Goal: Task Accomplishment & Management: Manage account settings

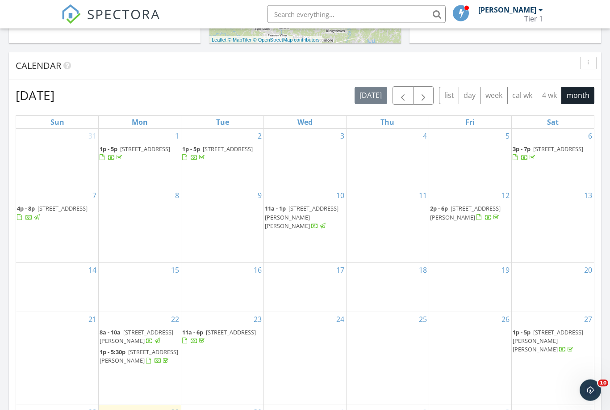
scroll to position [334, 0]
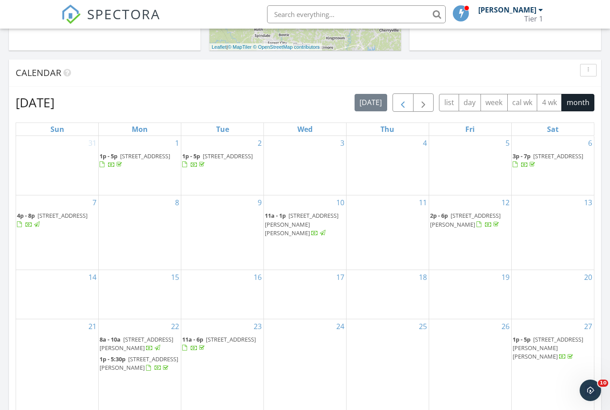
click at [400, 101] on span "button" at bounding box center [403, 102] width 11 height 11
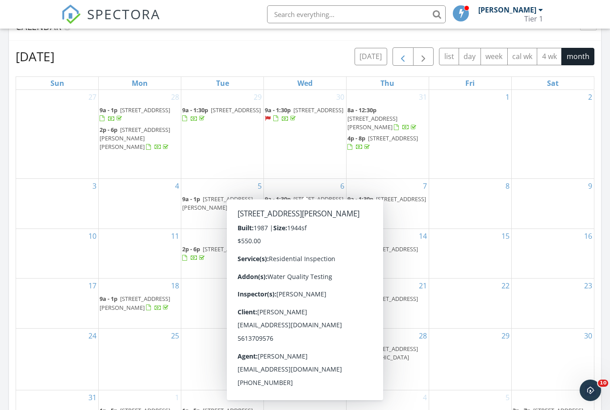
scroll to position [408, 0]
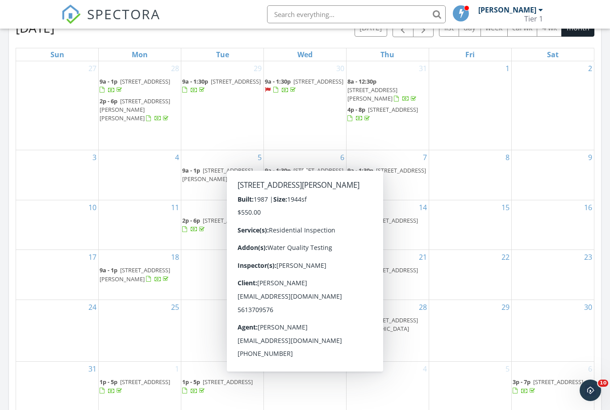
click at [315, 166] on span "75 Laurelwood Dr, Marion 28752" at bounding box center [304, 174] width 79 height 17
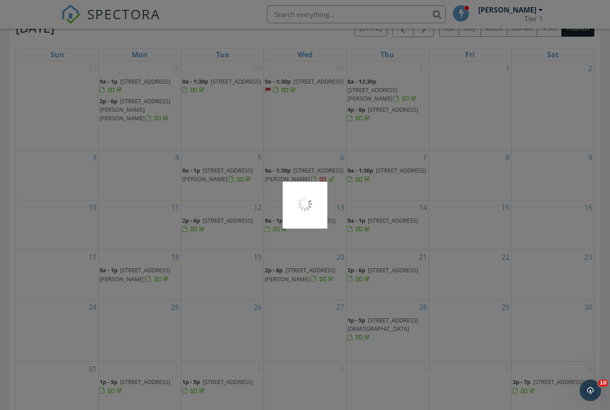
click at [301, 157] on div at bounding box center [305, 205] width 610 height 410
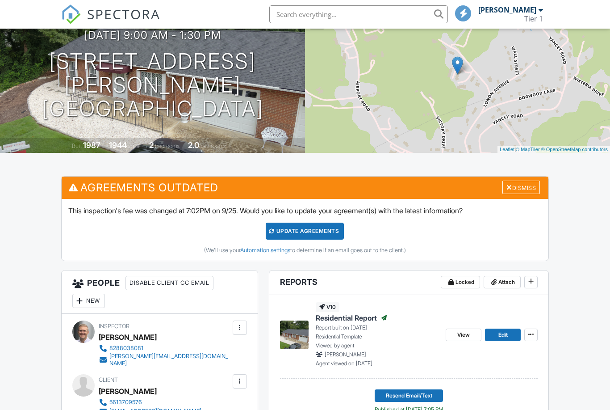
scroll to position [89, 0]
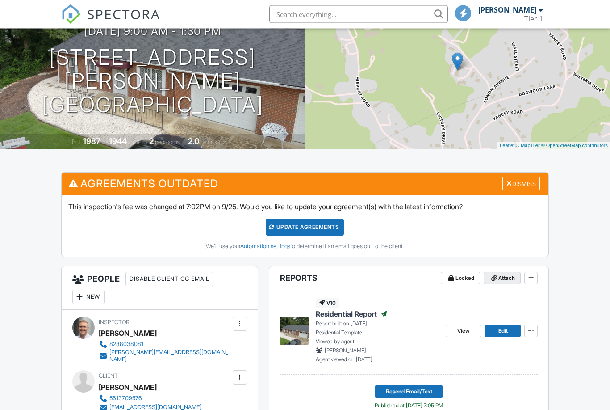
click at [501, 280] on span "Attach" at bounding box center [507, 278] width 17 height 9
click at [503, 277] on span "Attach" at bounding box center [507, 277] width 17 height 9
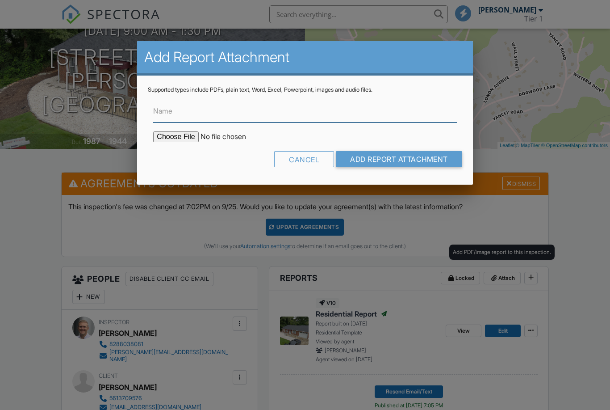
click at [210, 115] on input "Name" at bounding box center [304, 112] width 303 height 22
type input "Water Test"
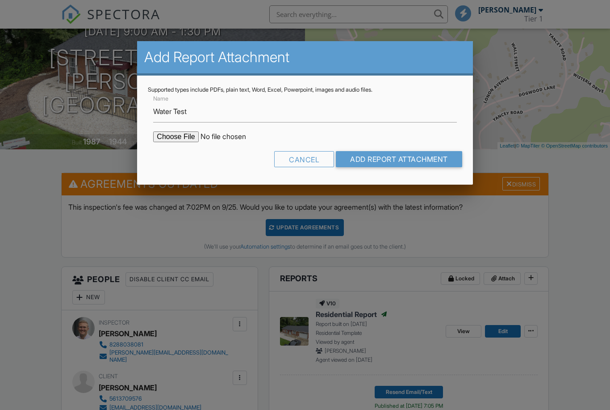
click at [177, 140] on input "file" at bounding box center [229, 136] width 152 height 11
type input "C:\fakepath\75 Laurelwood Dr, Marion 28752_page_1.jpeg"
click at [413, 160] on input "Add Report Attachment" at bounding box center [399, 159] width 126 height 16
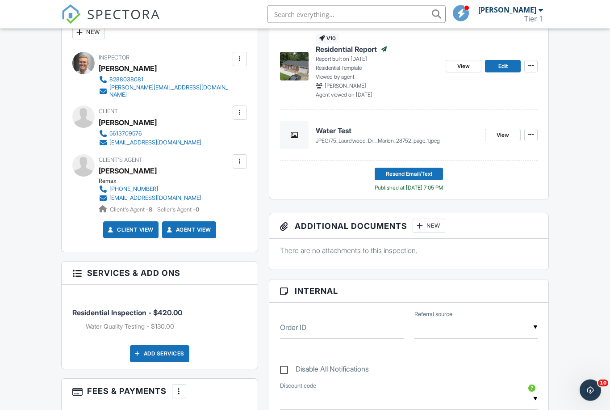
scroll to position [352, 0]
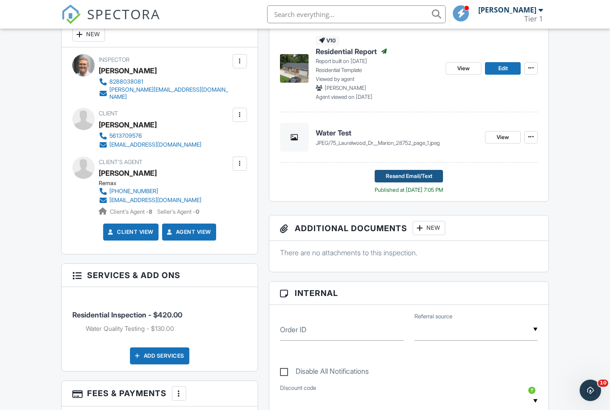
click at [418, 176] on span "Resend Email/Text" at bounding box center [409, 176] width 46 height 9
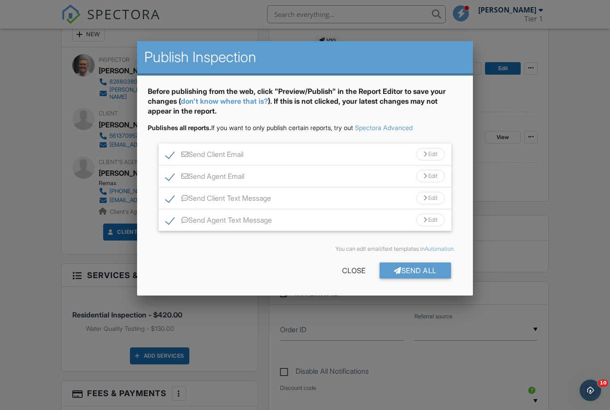
click at [424, 156] on div at bounding box center [426, 154] width 4 height 6
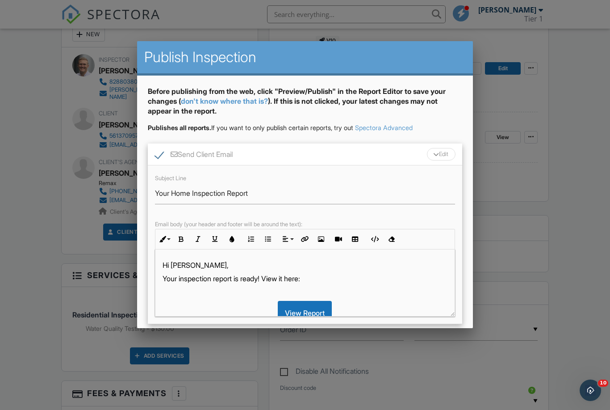
click at [238, 283] on p "Your inspection report is ready! View it here:" at bounding box center [305, 278] width 285 height 10
click at [263, 281] on p "Your water test results are is ready! View it here:" at bounding box center [305, 278] width 285 height 10
click at [433, 155] on div at bounding box center [436, 154] width 6 height 4
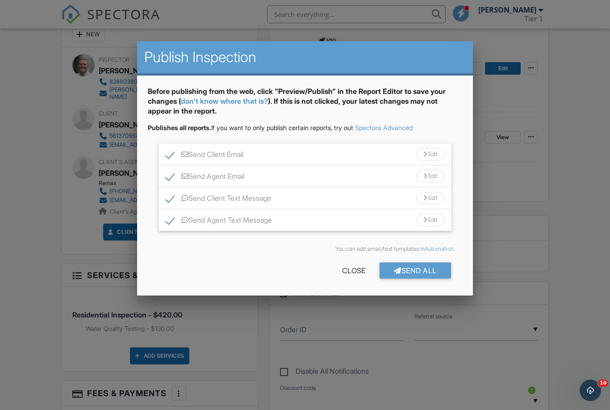
click at [425, 179] on div at bounding box center [426, 176] width 4 height 6
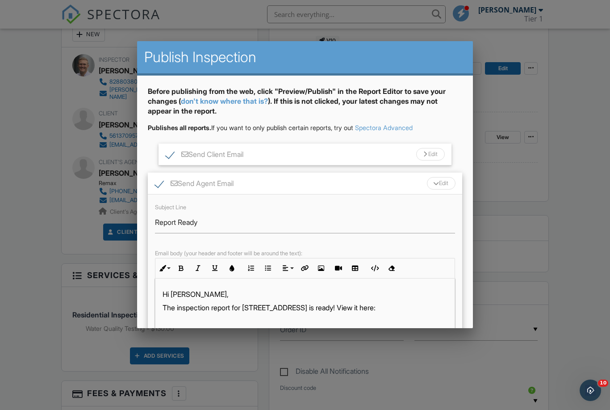
click at [314, 310] on p "The inspection report for [STREET_ADDRESS] is ready! View it here:" at bounding box center [305, 307] width 285 height 10
click at [270, 311] on p "The water test results are ready! View it here:" at bounding box center [305, 307] width 285 height 10
click at [332, 310] on p "The water test results are ready for 75 Laurelwood! View it here:" at bounding box center [305, 307] width 285 height 10
click at [435, 183] on div "Edit" at bounding box center [441, 183] width 29 height 13
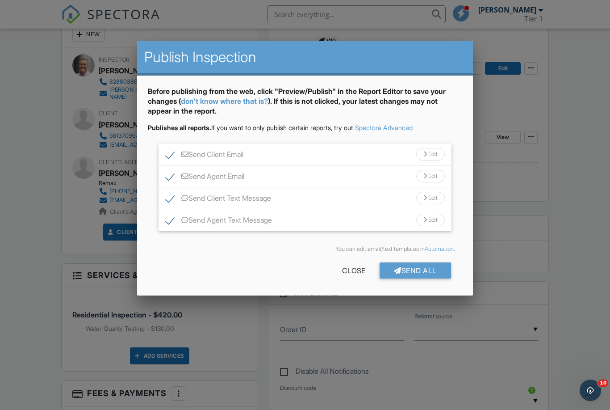
click at [424, 199] on div at bounding box center [426, 198] width 4 height 6
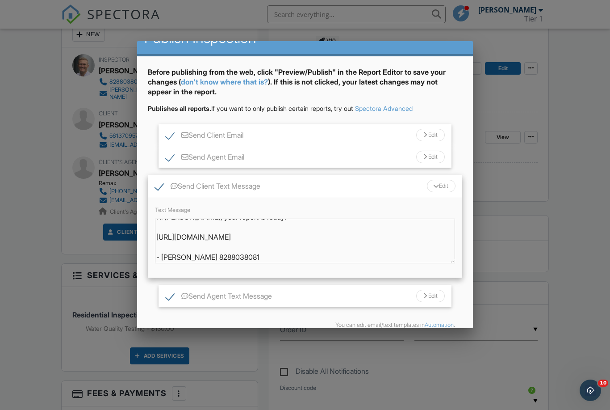
scroll to position [7, 0]
click at [434, 188] on div at bounding box center [436, 186] width 6 height 4
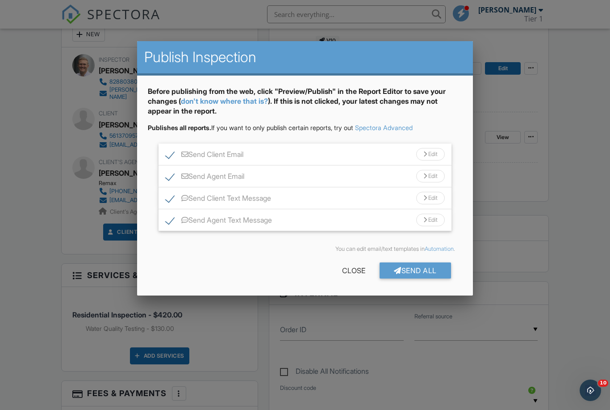
click at [425, 221] on div "Edit" at bounding box center [430, 220] width 29 height 13
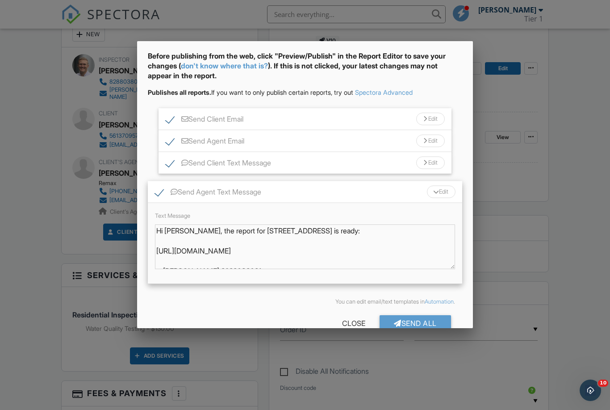
scroll to position [34, 0]
click at [435, 194] on div at bounding box center [436, 193] width 6 height 4
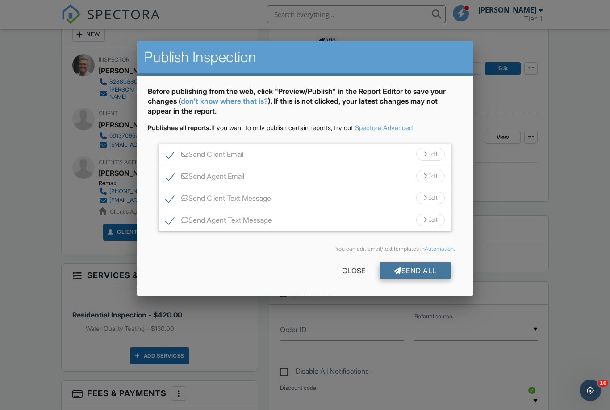
click at [417, 273] on div "Send All" at bounding box center [415, 270] width 71 height 16
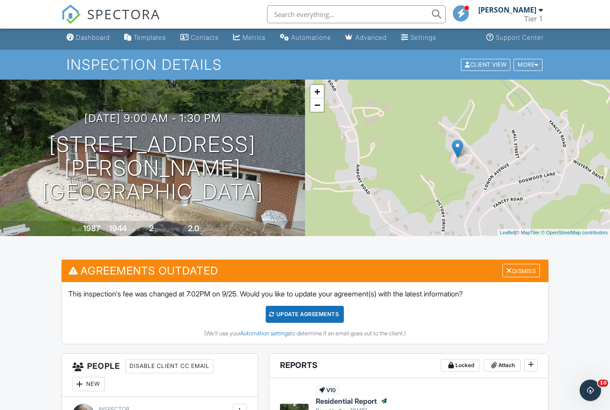
scroll to position [145, 0]
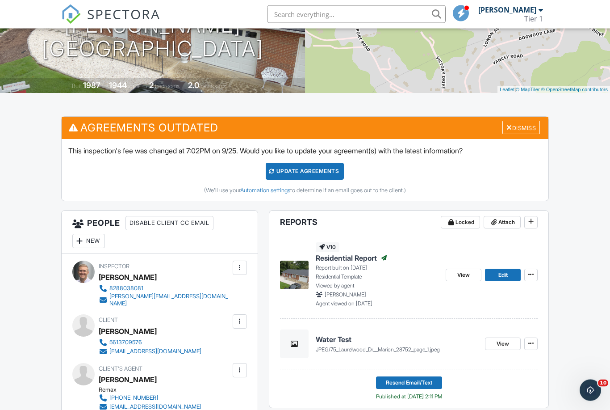
click at [353, 259] on span "Residential Report" at bounding box center [346, 258] width 61 height 10
